Goal: Task Accomplishment & Management: Use online tool/utility

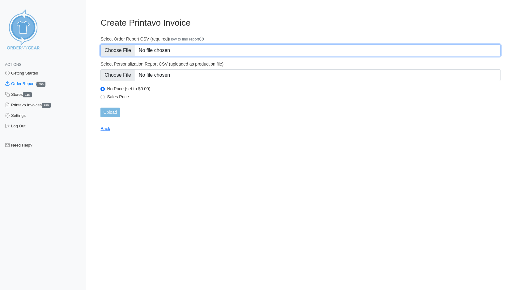
type input "C:\fakepath\F8MRF_order_report.csv"
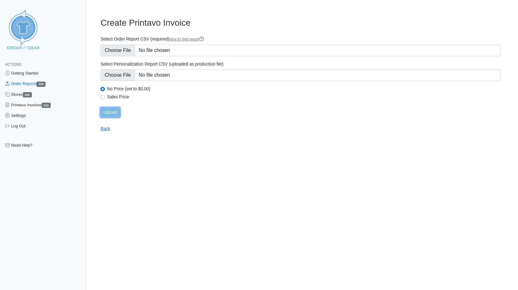
click at [108, 112] on input "Upload" at bounding box center [109, 113] width 19 height 10
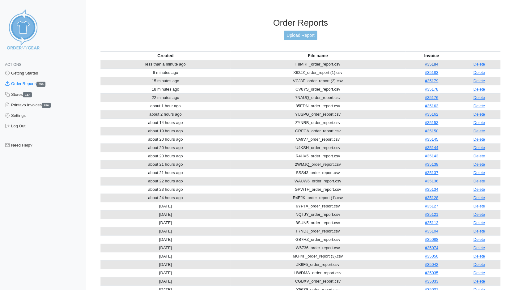
click at [433, 62] on link "#35184" at bounding box center [431, 64] width 13 height 5
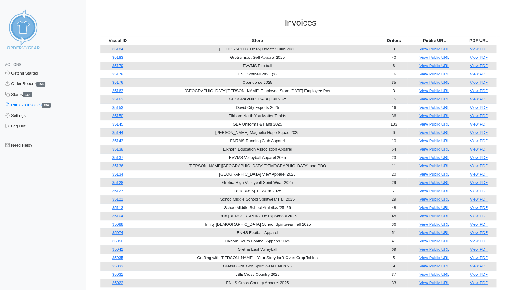
click at [122, 48] on link "35184" at bounding box center [117, 49] width 11 height 5
